Goal: Task Accomplishment & Management: Manage account settings

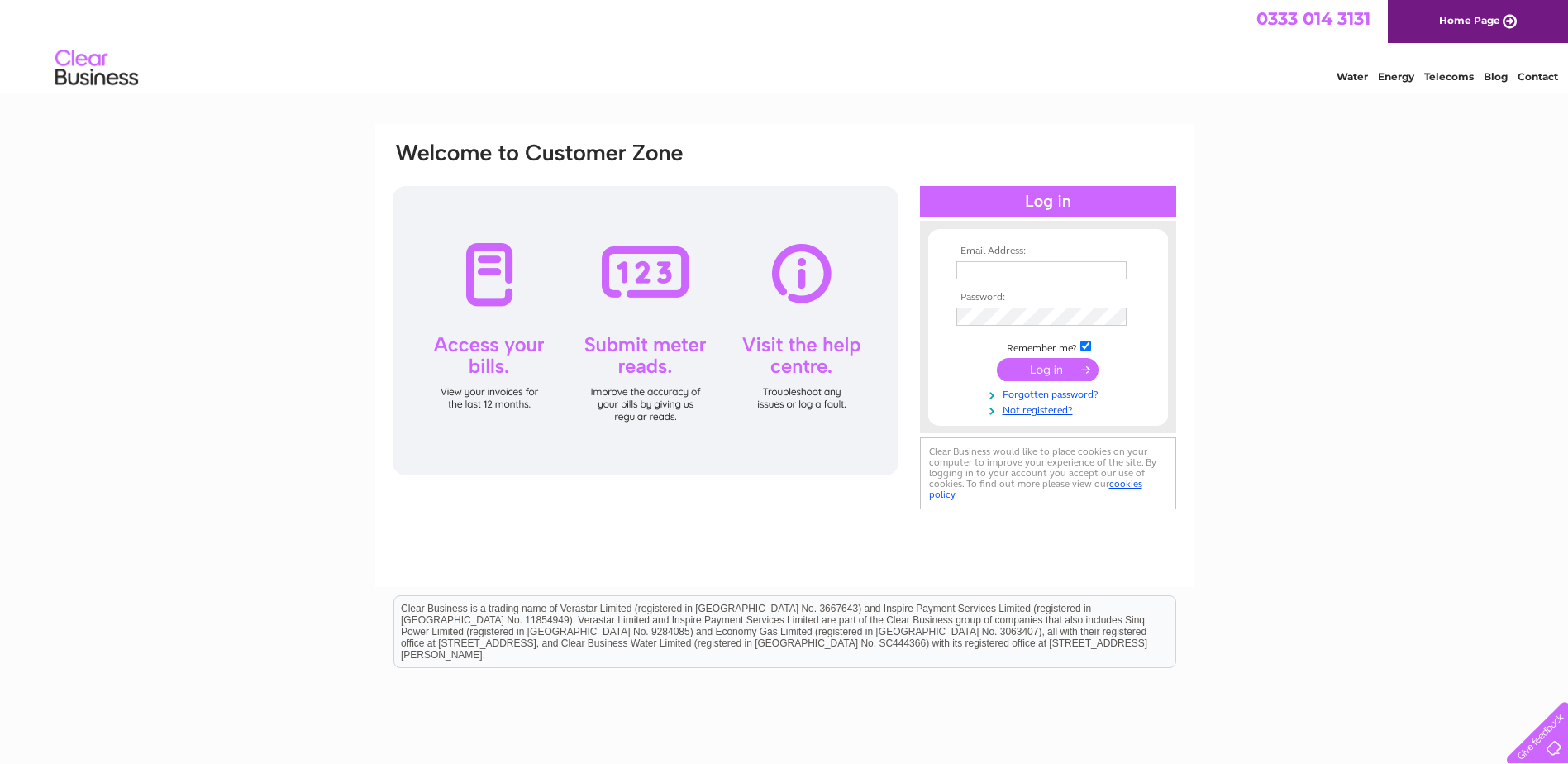
type input "[EMAIL_ADDRESS][DOMAIN_NAME]"
click at [1030, 363] on input "submit" at bounding box center [1048, 370] width 102 height 23
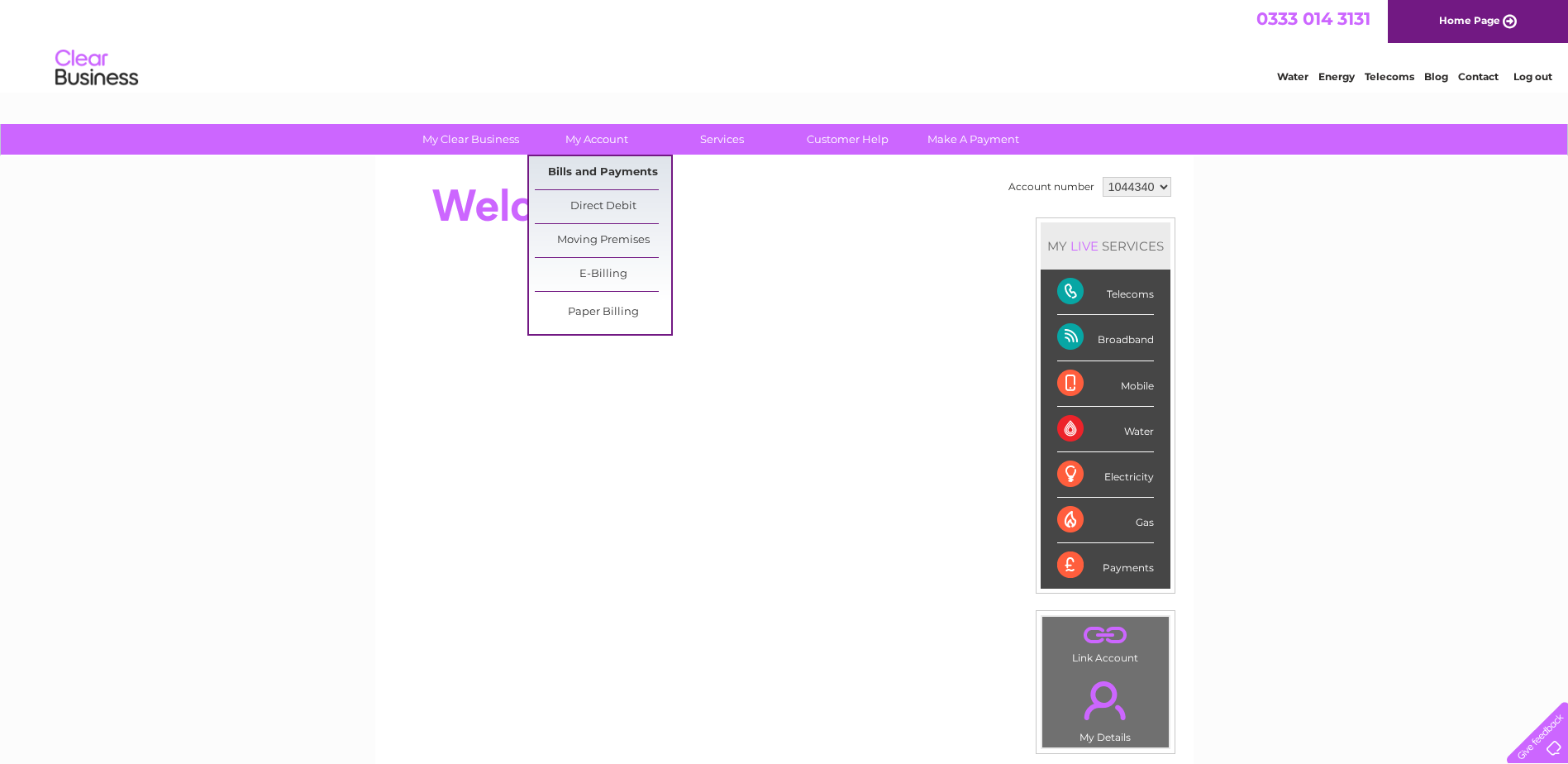
click at [574, 170] on link "Bills and Payments" at bounding box center [603, 173] width 136 height 33
click at [593, 167] on link "Bills and Payments" at bounding box center [603, 173] width 136 height 33
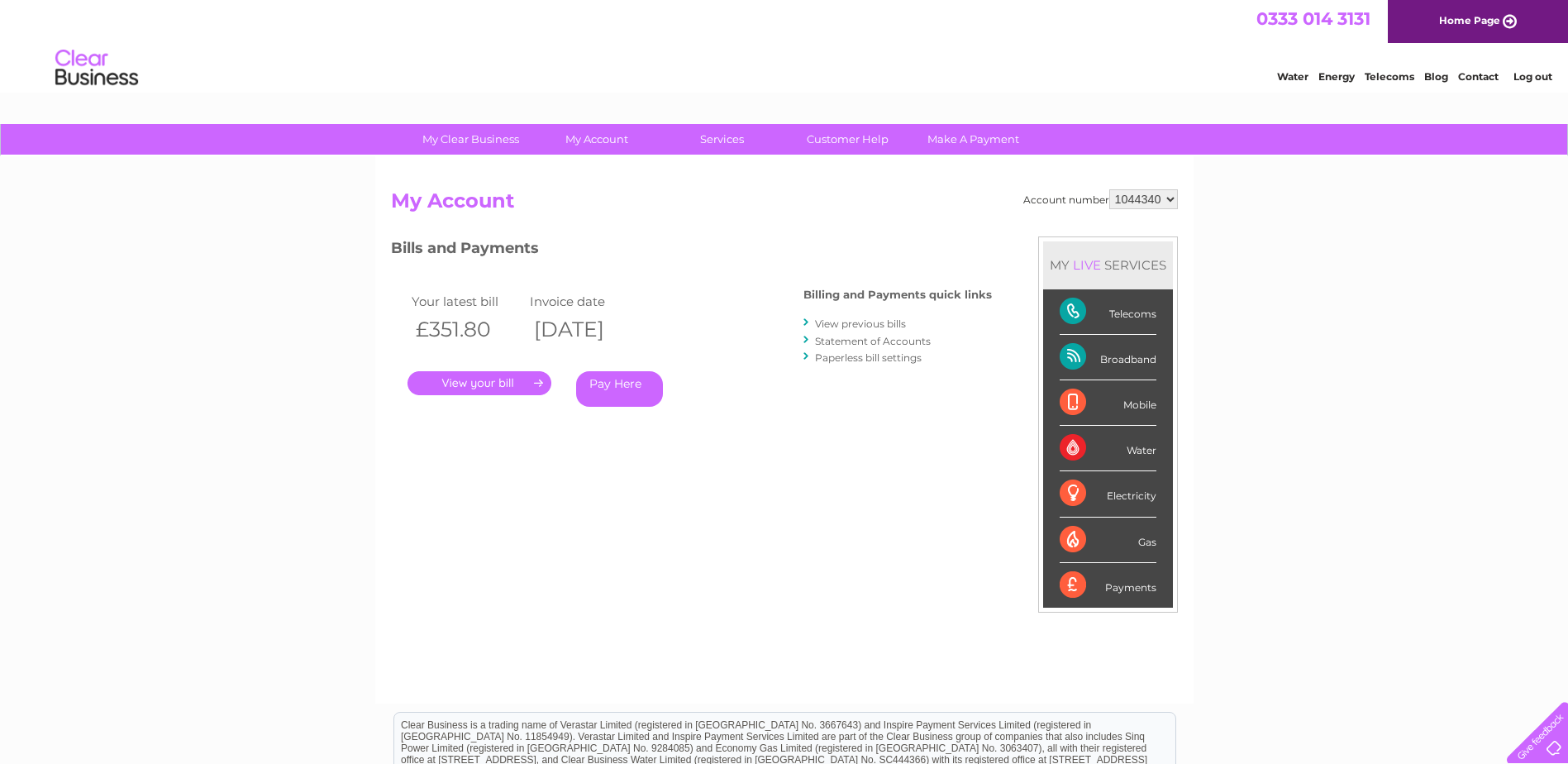
click at [499, 385] on link "." at bounding box center [479, 383] width 144 height 24
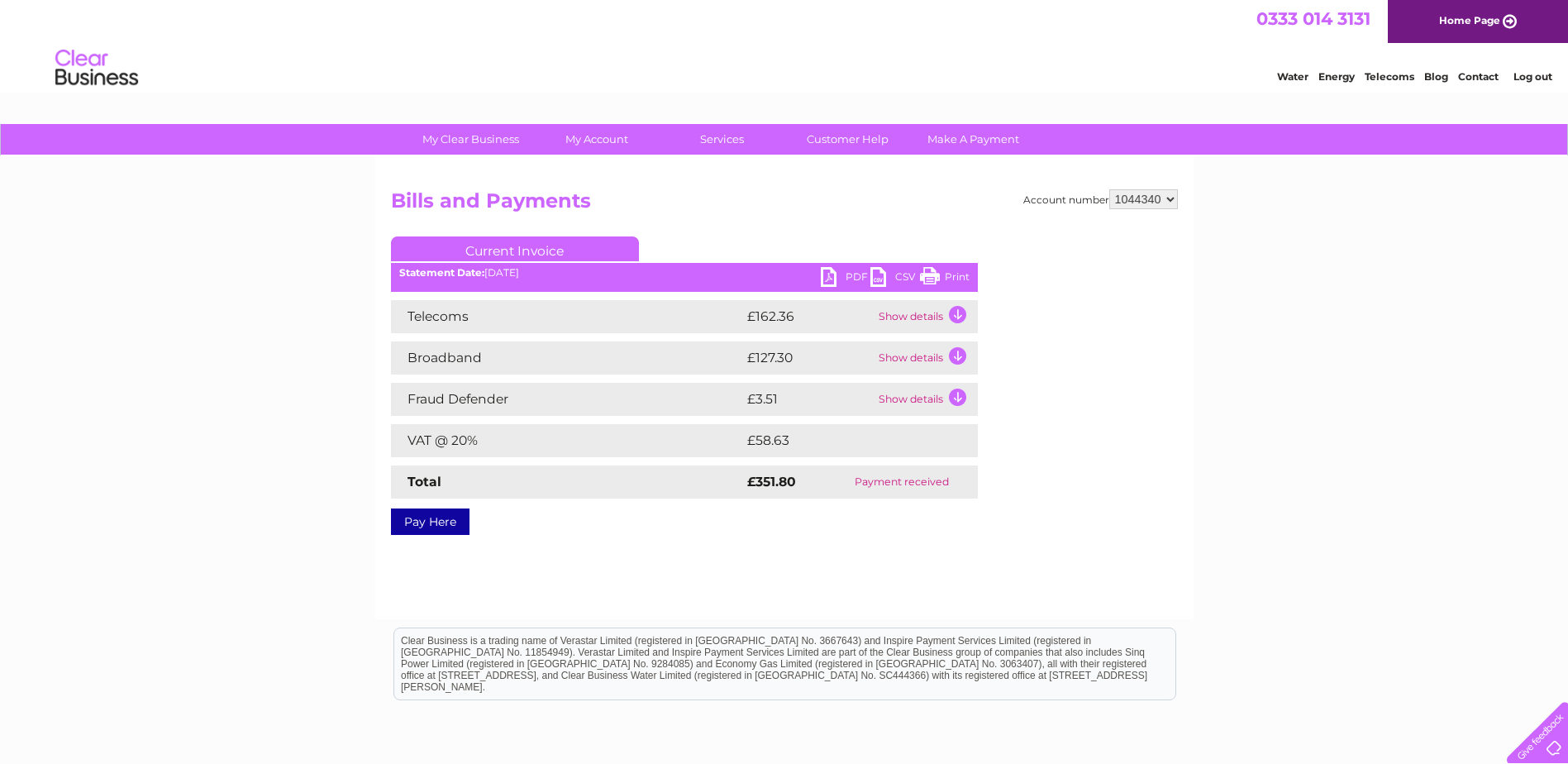
click at [931, 279] on link "Print" at bounding box center [945, 279] width 50 height 24
click at [840, 278] on link "PDF" at bounding box center [846, 279] width 50 height 24
